Goal: Task Accomplishment & Management: Use online tool/utility

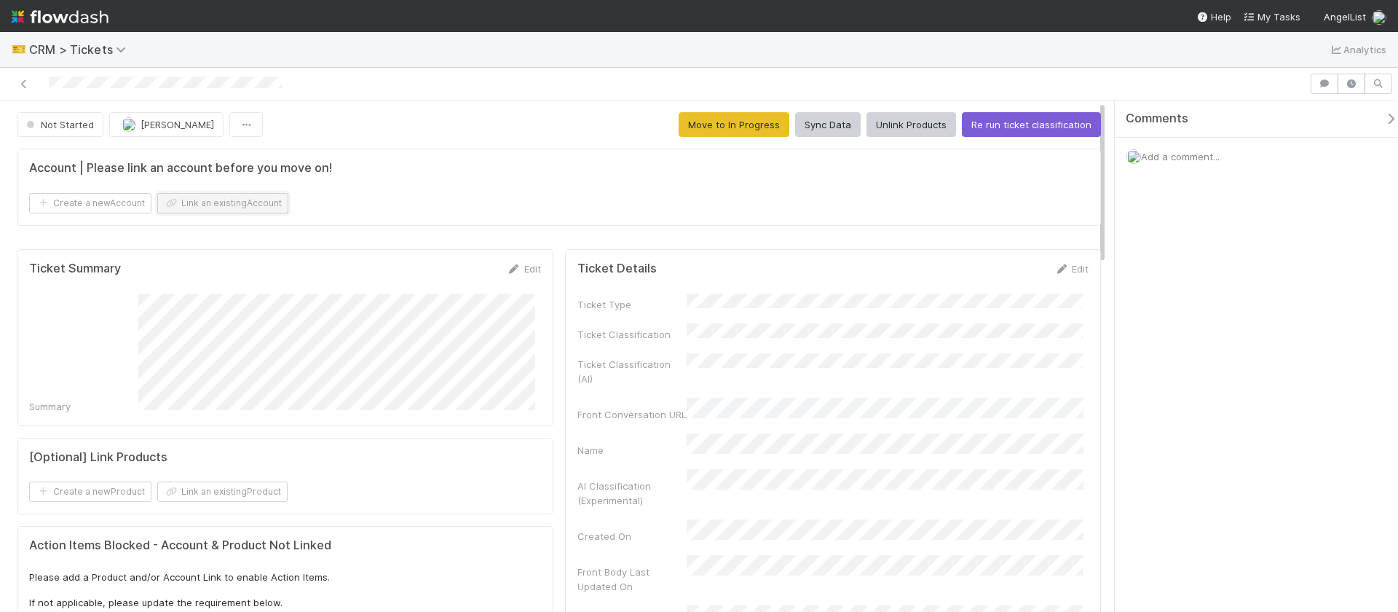
click at [268, 207] on button "Link an existing Account" at bounding box center [222, 203] width 131 height 20
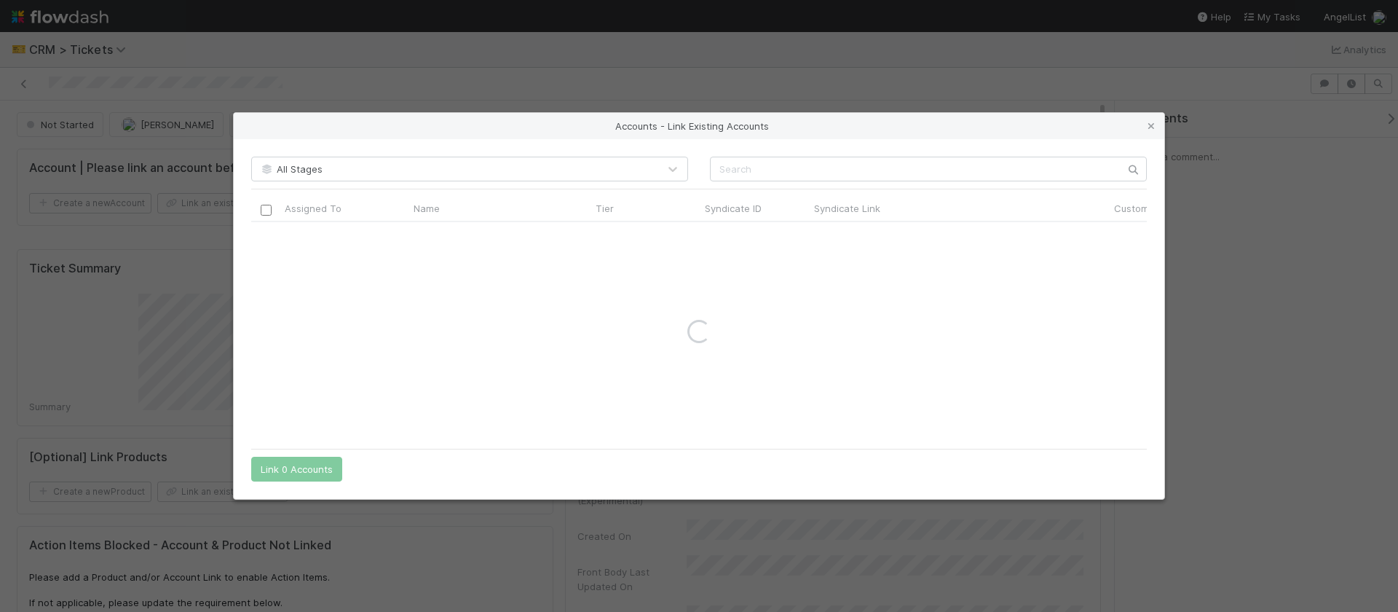
click at [753, 183] on div "All Stages Assigned To Name Tier Syndicate ID Syndicate Link Customer Name Cust…" at bounding box center [699, 319] width 930 height 360
click at [754, 179] on input "text" at bounding box center [928, 169] width 437 height 25
type input "tnt venture"
click at [266, 238] on input "checkbox" at bounding box center [266, 237] width 11 height 11
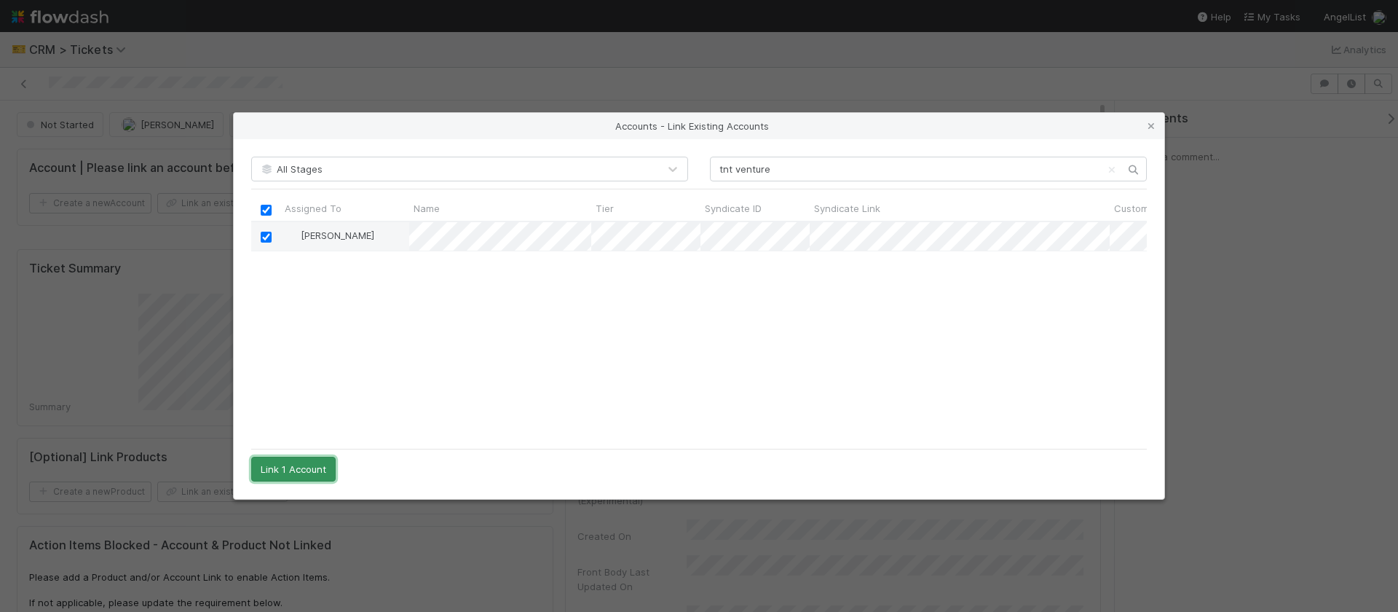
click at [287, 474] on button "Link 1 Account" at bounding box center [293, 468] width 84 height 25
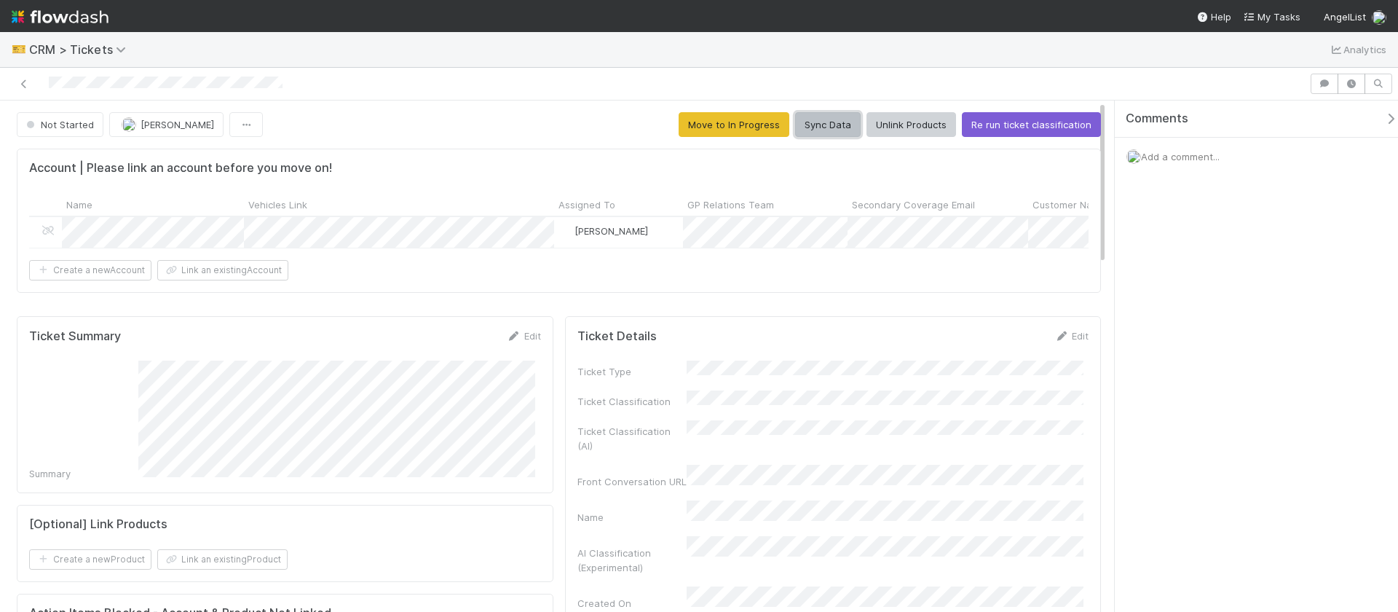
click at [808, 126] on button "Sync Data" at bounding box center [828, 124] width 66 height 25
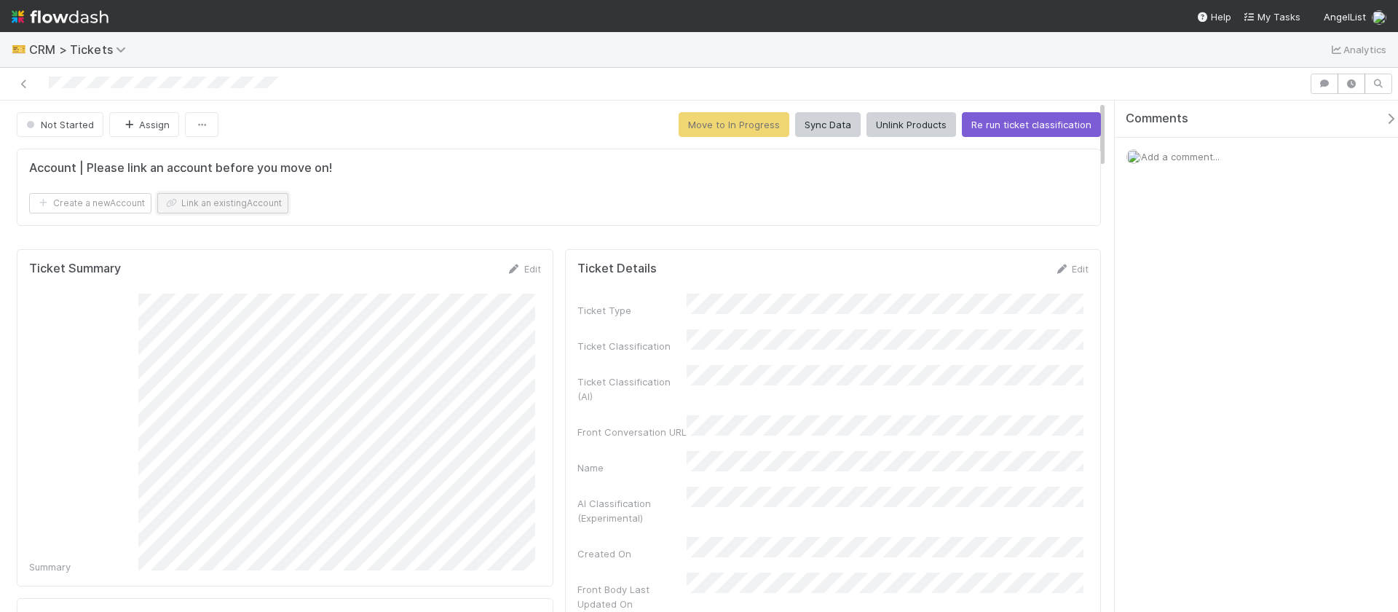
click at [208, 210] on button "Link an existing Account" at bounding box center [222, 203] width 131 height 20
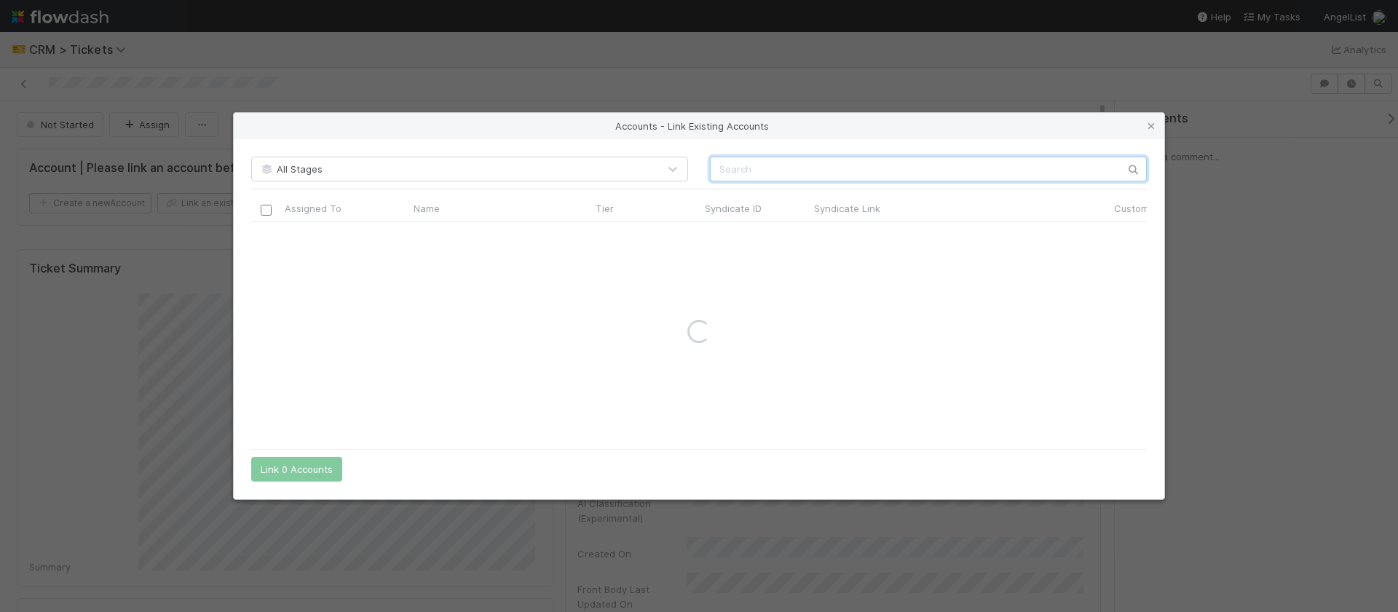
click at [758, 169] on input "text" at bounding box center [928, 169] width 437 height 25
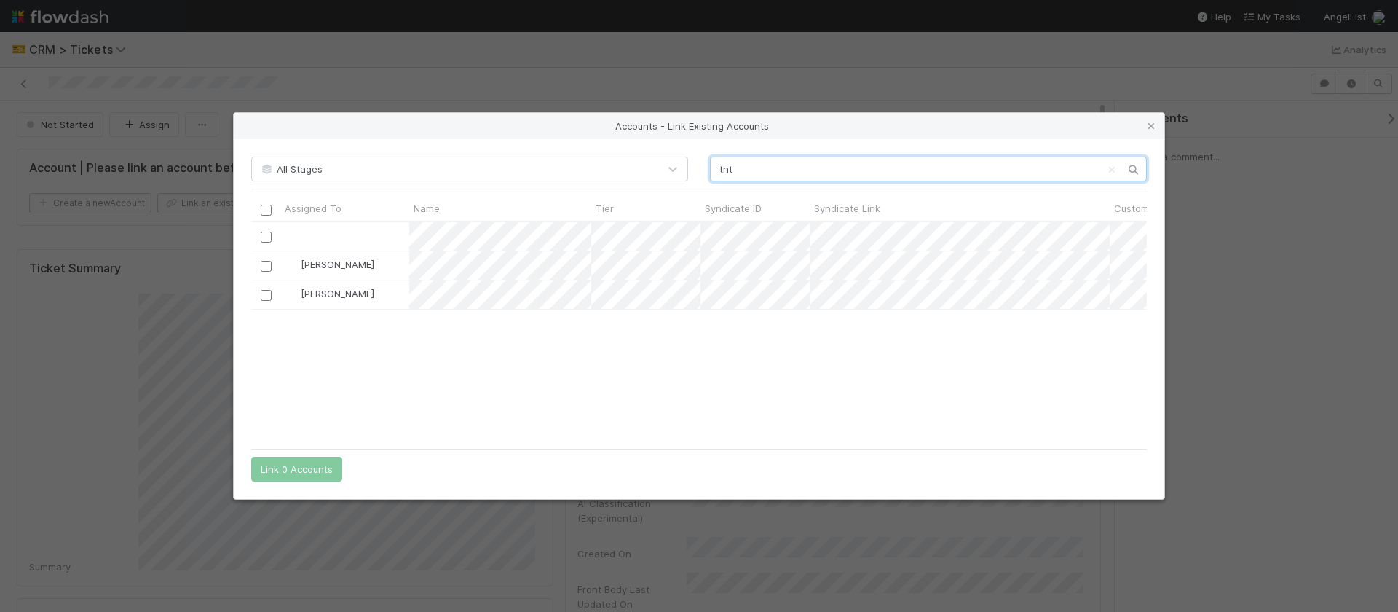
scroll to position [208, 885]
type input "tnt"
click at [272, 266] on div at bounding box center [265, 265] width 17 height 16
click at [270, 269] on input "checkbox" at bounding box center [266, 266] width 11 height 11
click at [273, 465] on button "Link 1 Account" at bounding box center [293, 468] width 84 height 25
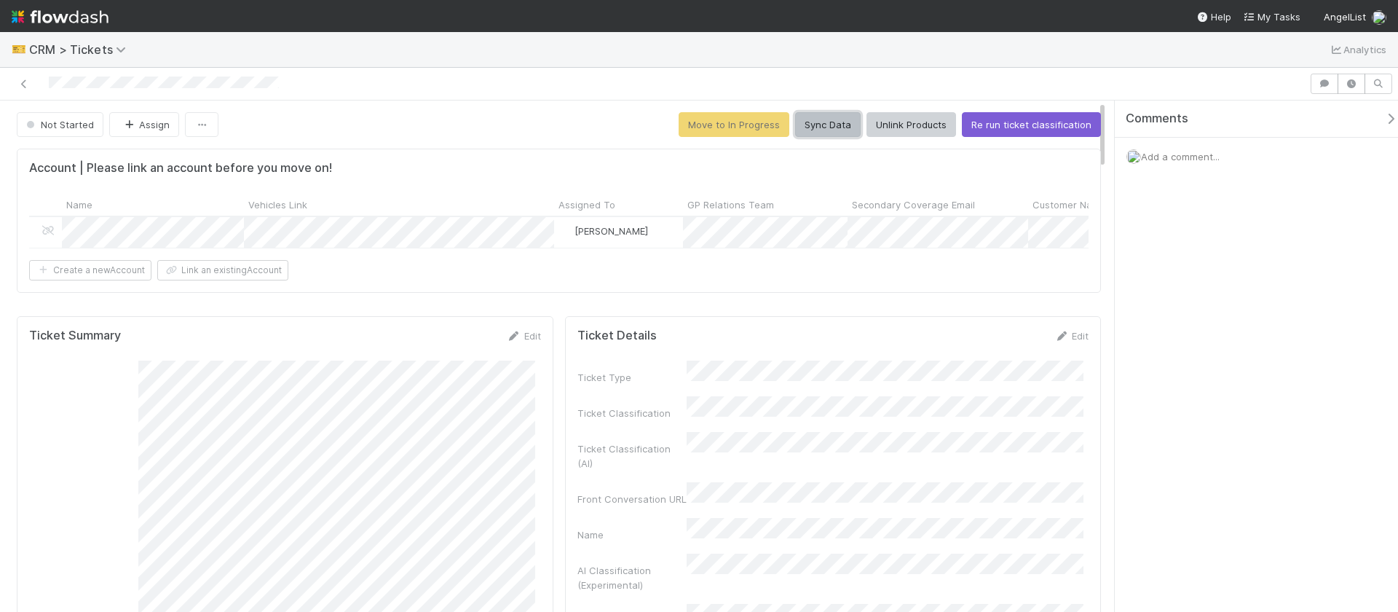
click at [837, 132] on button "Sync Data" at bounding box center [828, 124] width 66 height 25
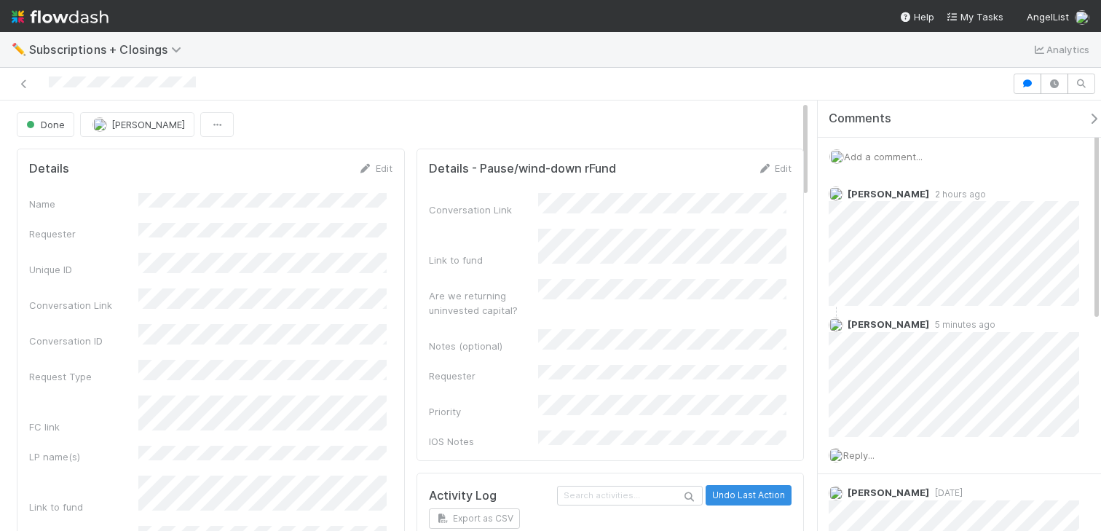
scroll to position [285, 347]
click at [1086, 115] on icon "button" at bounding box center [1093, 119] width 15 height 12
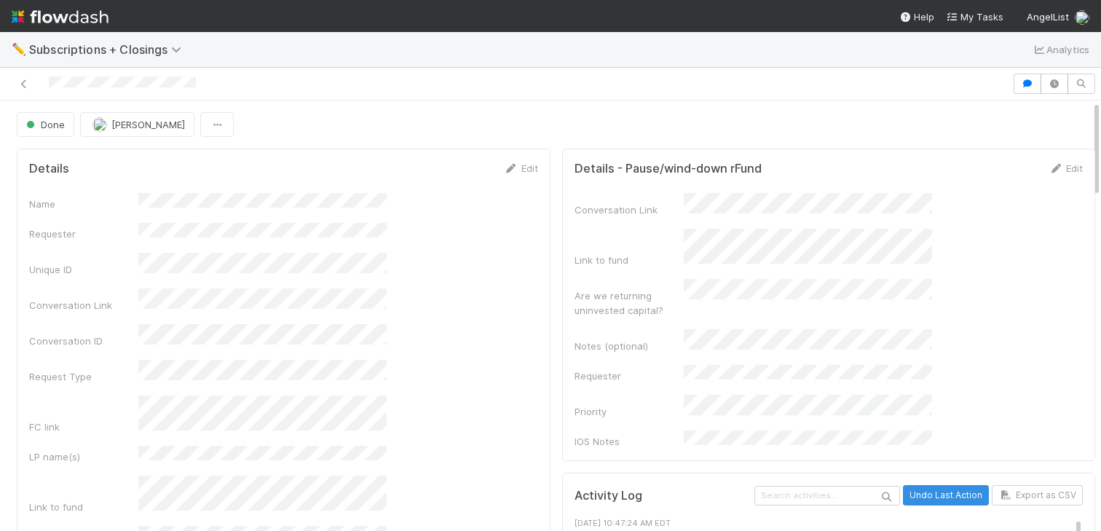
scroll to position [285, 486]
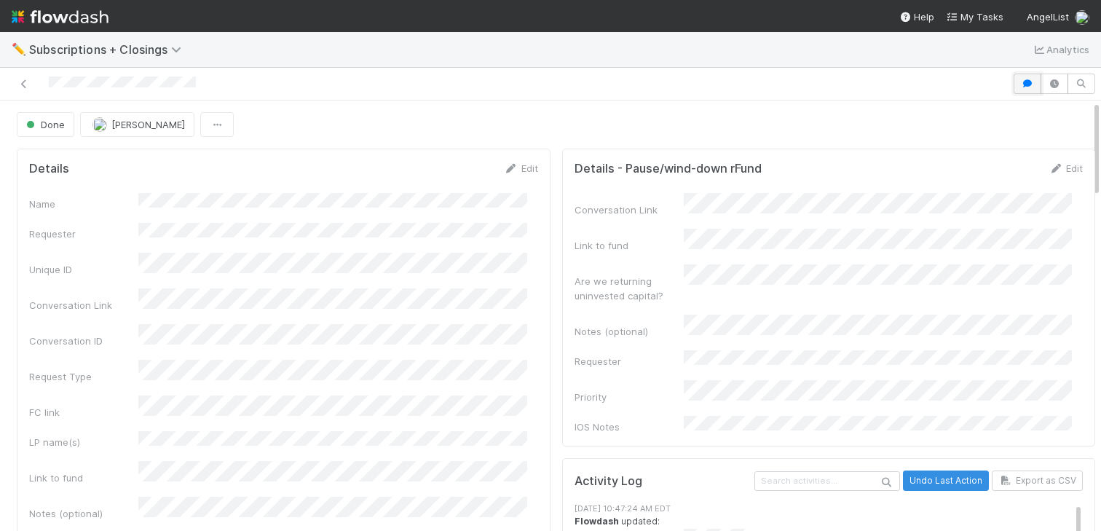
click at [1020, 85] on icon "button" at bounding box center [1027, 83] width 15 height 9
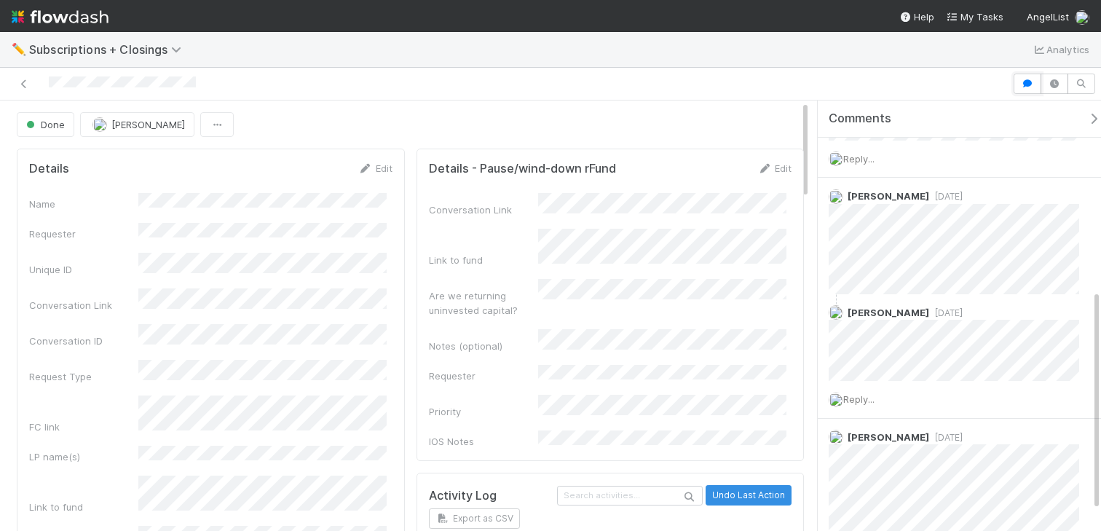
scroll to position [407, 0]
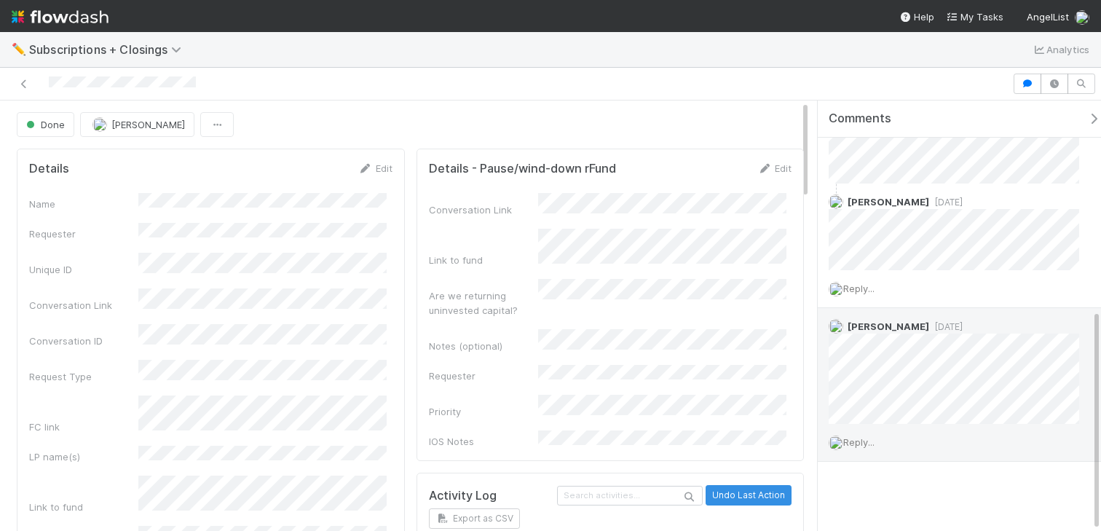
click at [861, 441] on span "Reply..." at bounding box center [858, 442] width 31 height 12
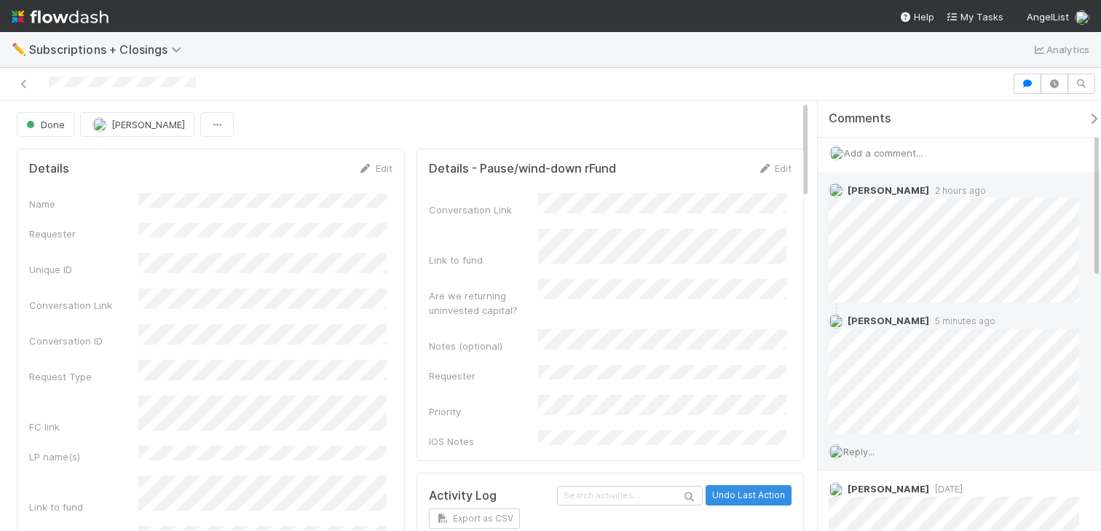
scroll to position [0, 0]
click at [862, 451] on span "Reply..." at bounding box center [858, 455] width 31 height 12
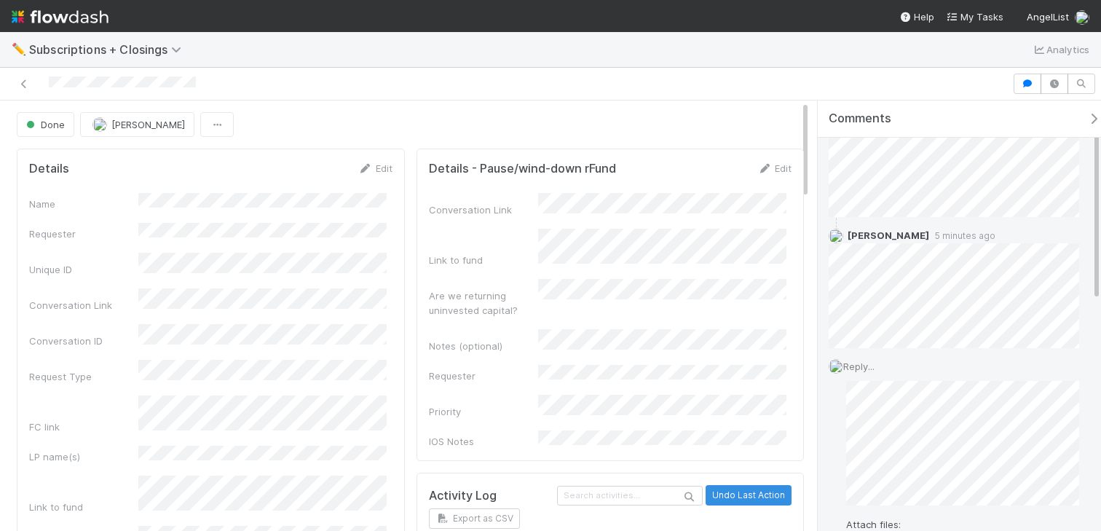
scroll to position [193, 0]
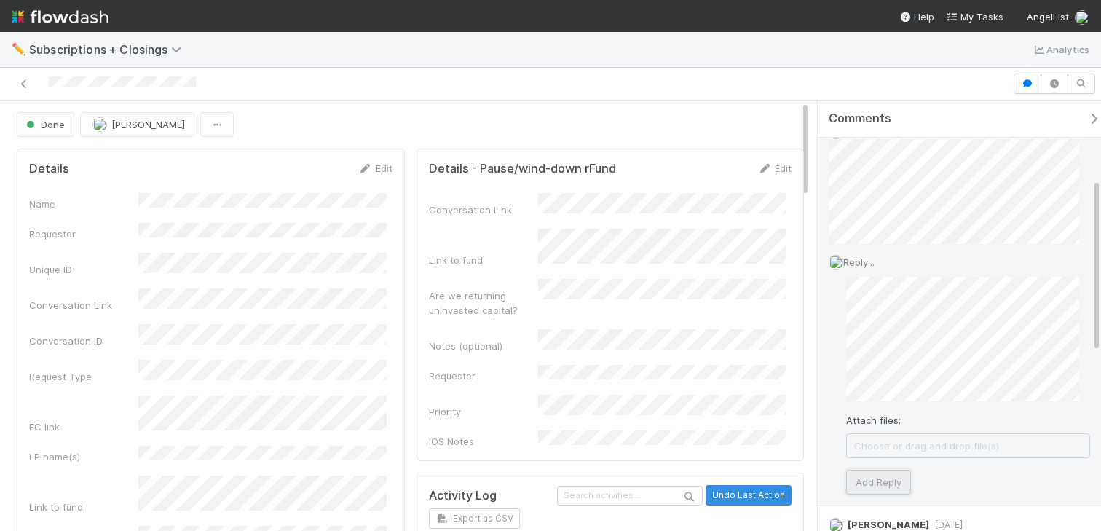
click at [887, 471] on button "Add Reply" at bounding box center [878, 482] width 65 height 25
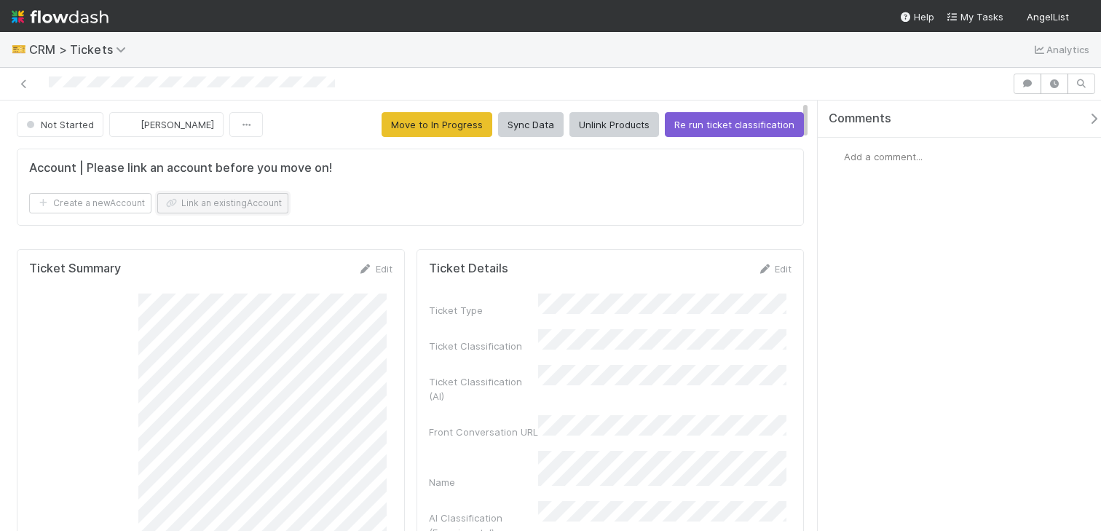
click at [203, 197] on button "Link an existing Account" at bounding box center [222, 203] width 131 height 20
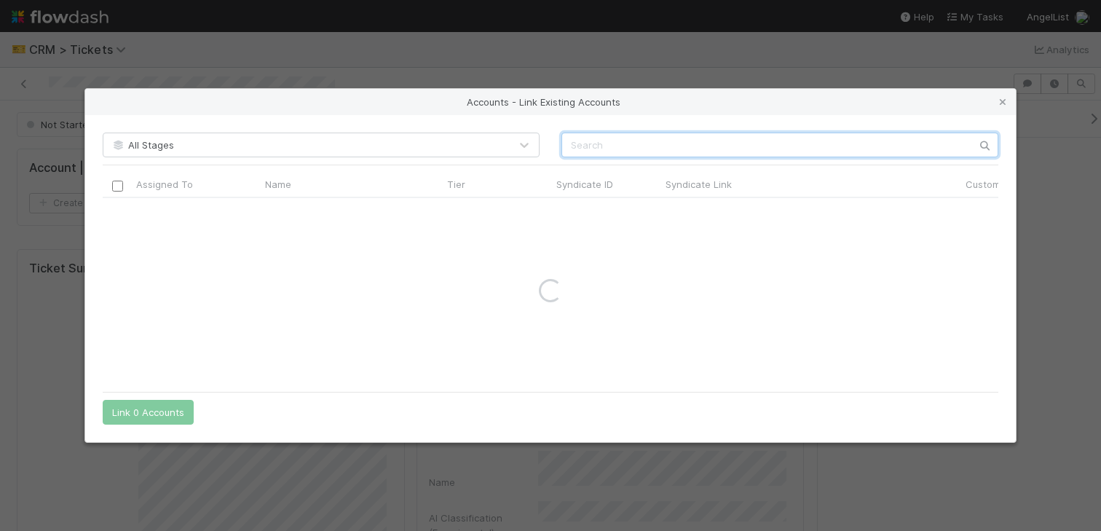
click at [607, 145] on input "text" at bounding box center [779, 145] width 437 height 25
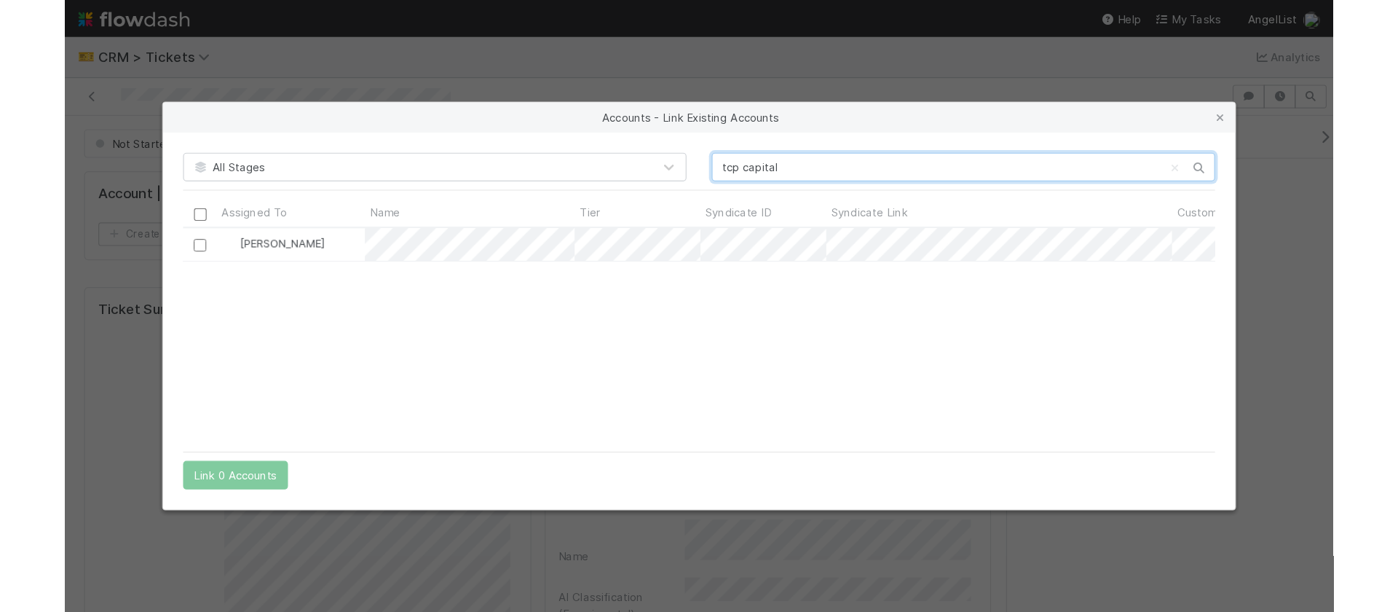
scroll to position [175, 885]
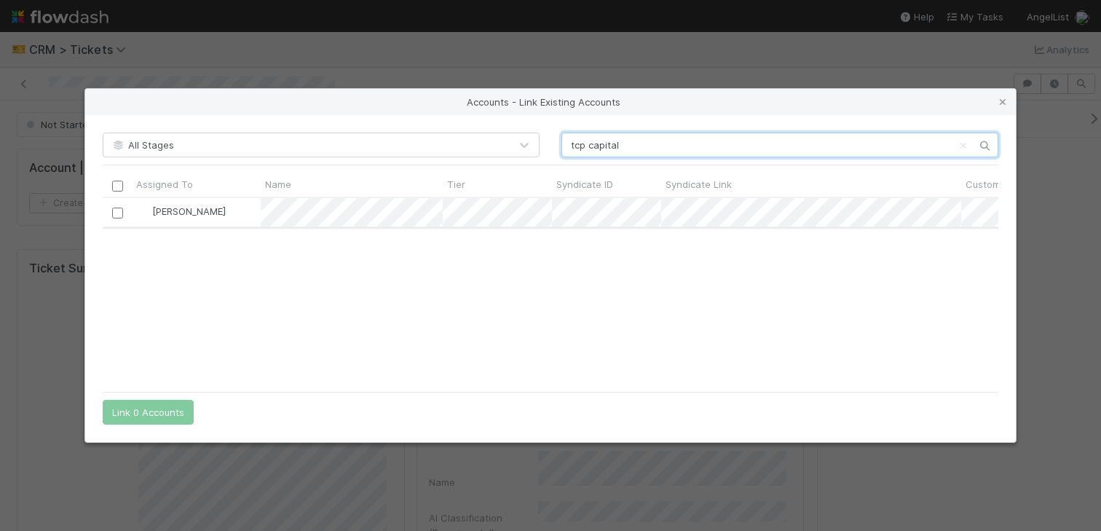
type input "tcp capital"
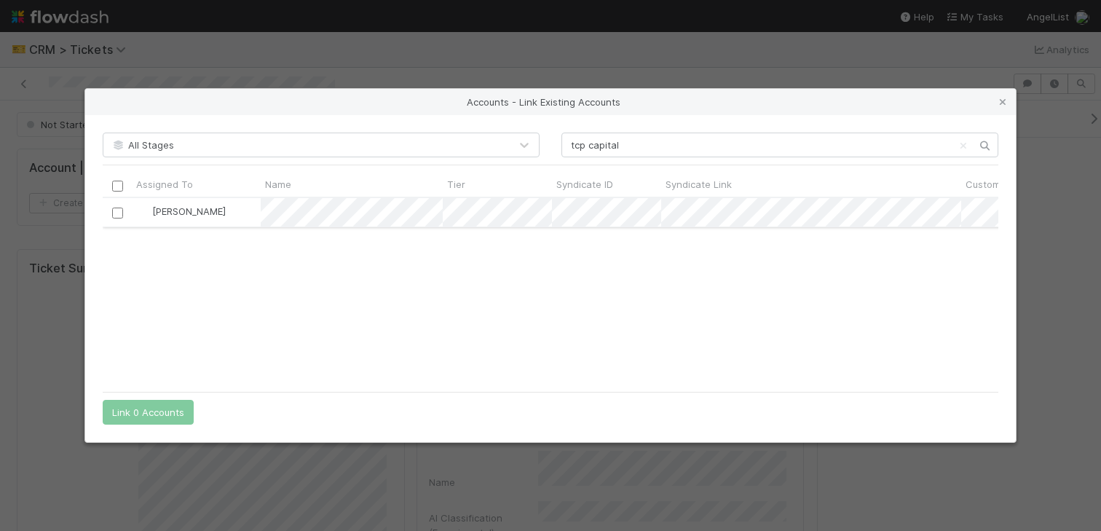
click at [120, 211] on input "checkbox" at bounding box center [117, 212] width 11 height 11
click at [144, 407] on button "Link 1 Account" at bounding box center [145, 412] width 84 height 25
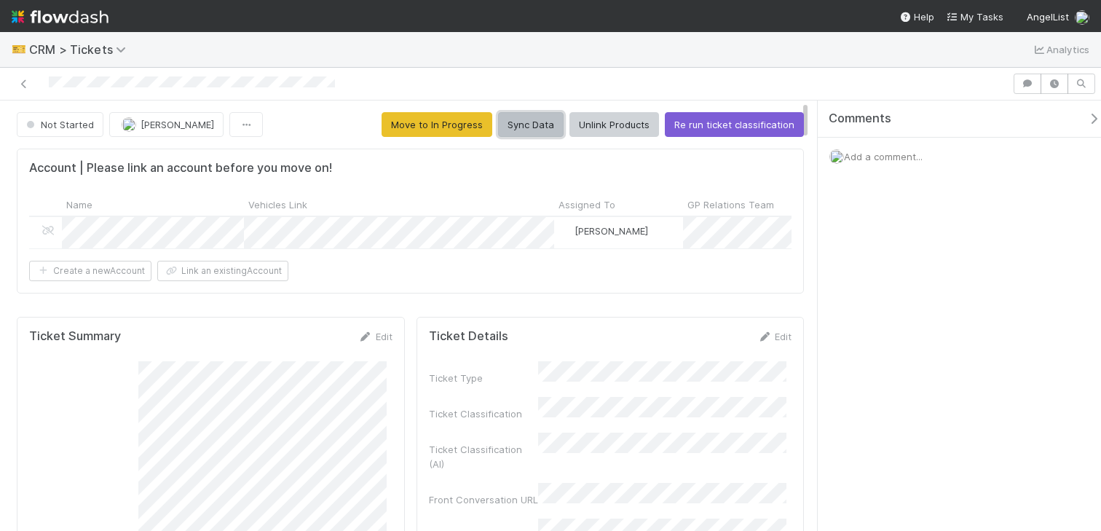
click at [526, 122] on button "Sync Data" at bounding box center [531, 124] width 66 height 25
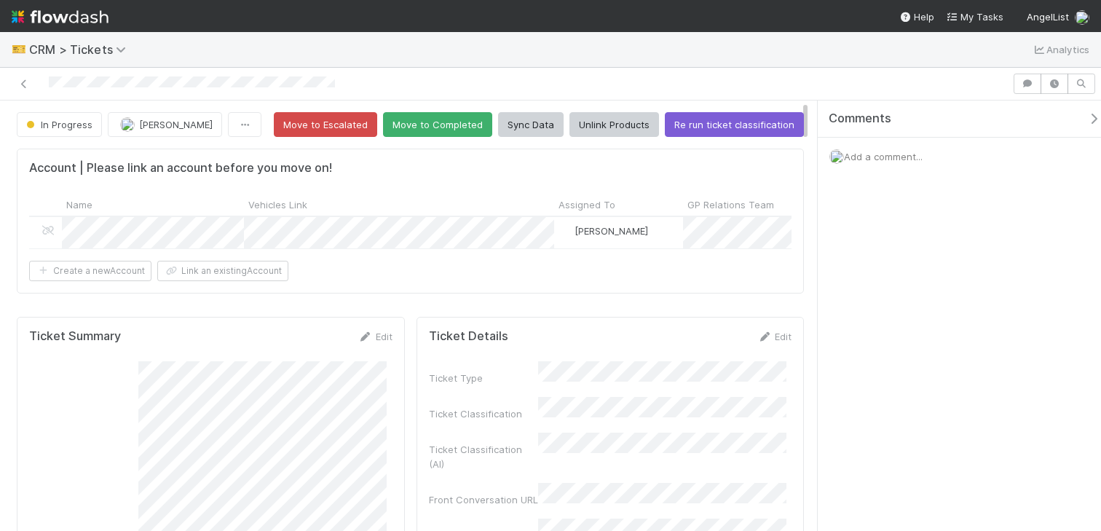
click at [1086, 123] on icon "button" at bounding box center [1093, 119] width 15 height 12
